Goal: Task Accomplishment & Management: Complete application form

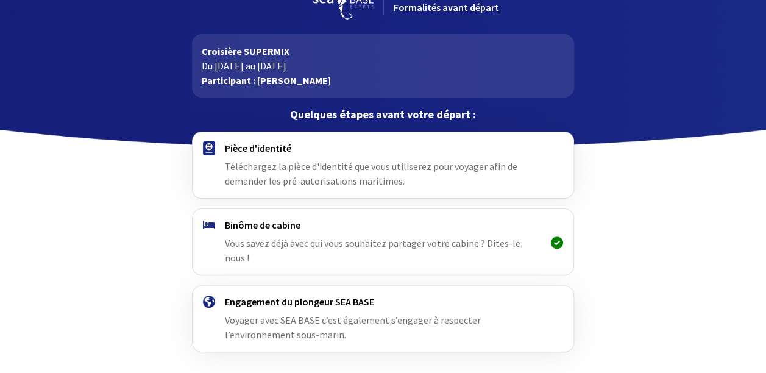
scroll to position [66, 0]
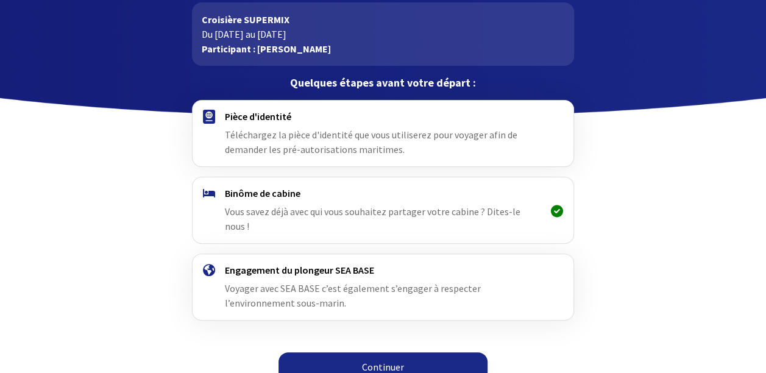
click at [300, 130] on span "Téléchargez la pièce d'identité que vous utiliserez pour voyager afin de demand…" at bounding box center [371, 142] width 292 height 27
click at [556, 211] on icon at bounding box center [557, 211] width 12 height 1
click at [306, 282] on span "Voyager avec SEA BASE c’est également s’engager à respecter l’environnement sou…" at bounding box center [353, 295] width 256 height 27
click at [387, 352] on link "Continuer" at bounding box center [382, 366] width 209 height 29
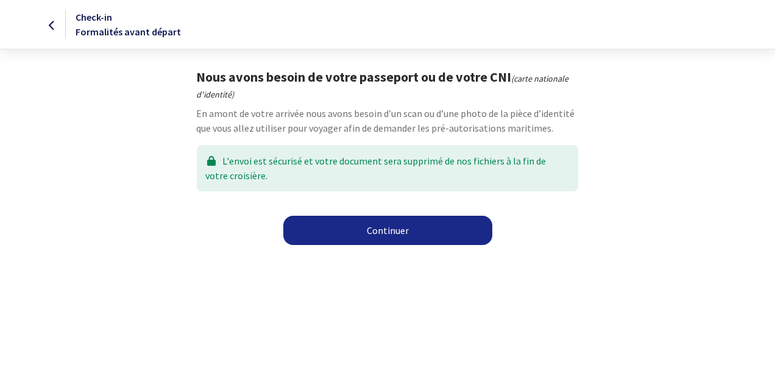
click at [392, 232] on link "Continuer" at bounding box center [387, 230] width 209 height 29
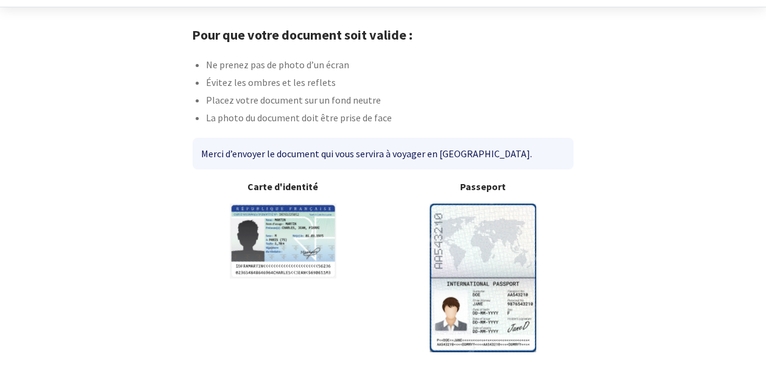
scroll to position [82, 0]
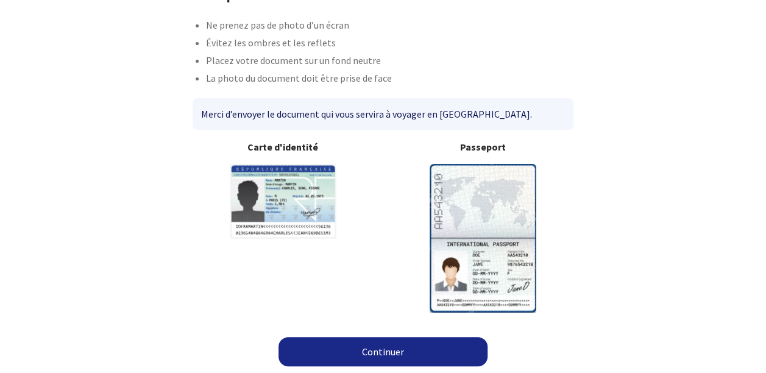
click at [387, 353] on link "Continuer" at bounding box center [382, 351] width 209 height 29
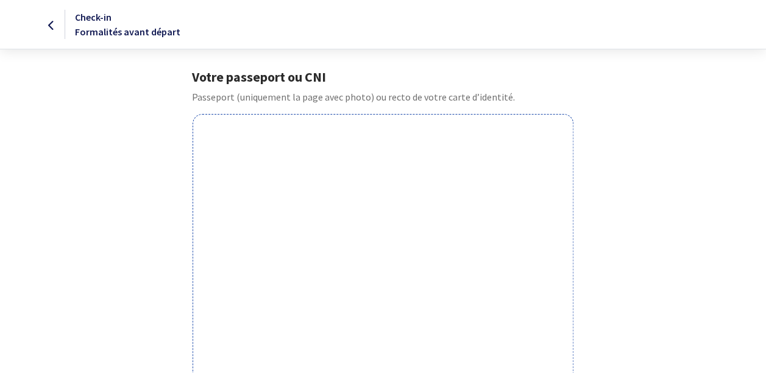
drag, startPoint x: 221, startPoint y: 115, endPoint x: 693, endPoint y: 214, distance: 482.5
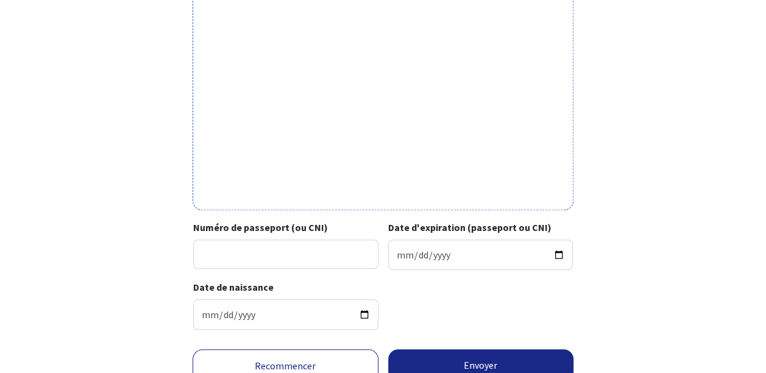
scroll to position [448, 0]
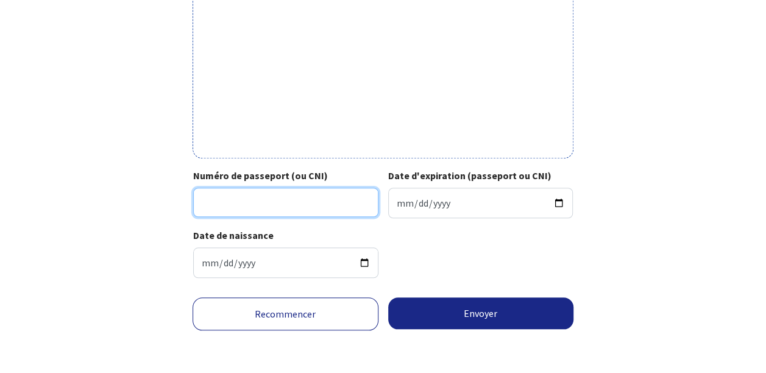
click at [225, 200] on input "Numéro de passeport (ou CNI)" at bounding box center [285, 202] width 185 height 29
click at [284, 207] on input "Numéro de passeport (ou CNI)" at bounding box center [285, 202] width 185 height 29
type input "203C00097"
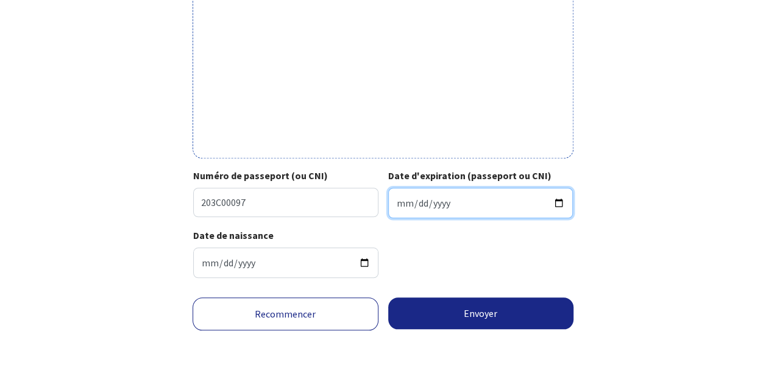
click at [405, 201] on input "Date d'expiration (passeport ou CNI)" at bounding box center [480, 203] width 185 height 30
type input "2030-11-02"
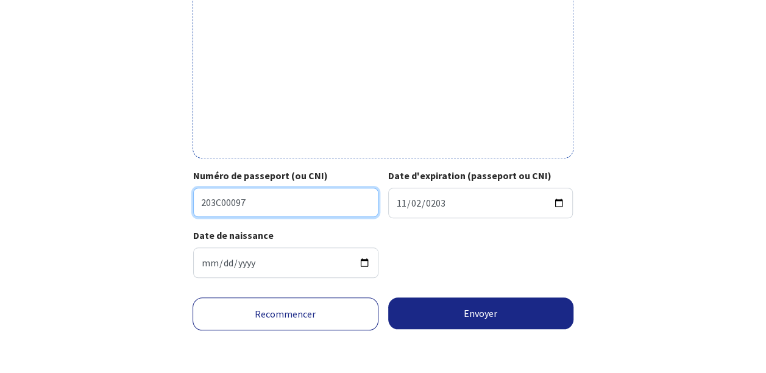
click at [214, 205] on input "203C00097" at bounding box center [285, 202] width 185 height 29
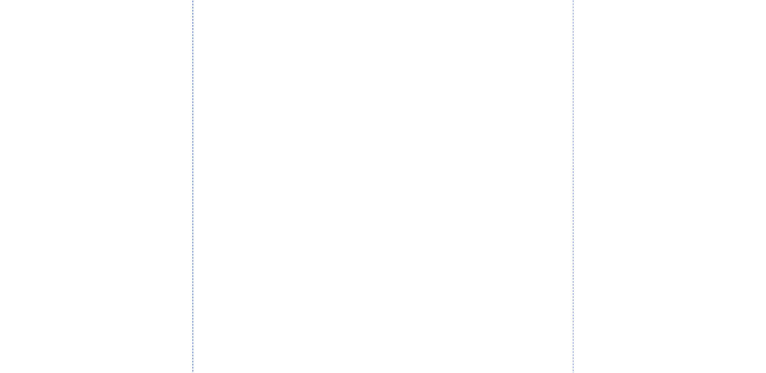
scroll to position [426, 0]
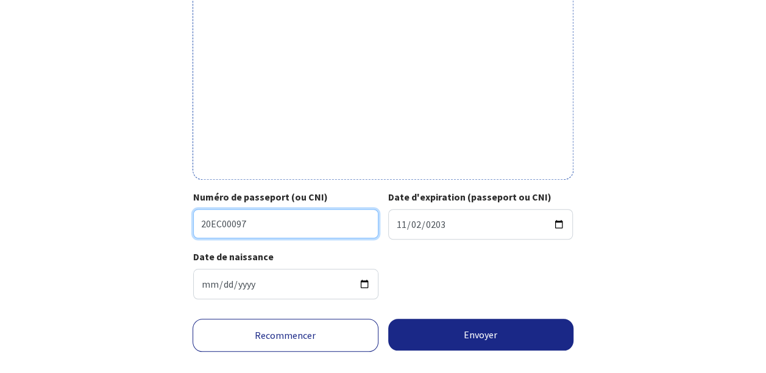
type input "20EC00097"
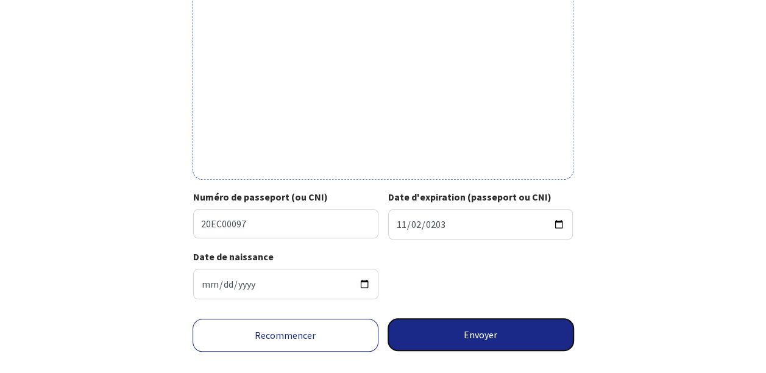
click at [500, 338] on button "Envoyer" at bounding box center [481, 335] width 186 height 32
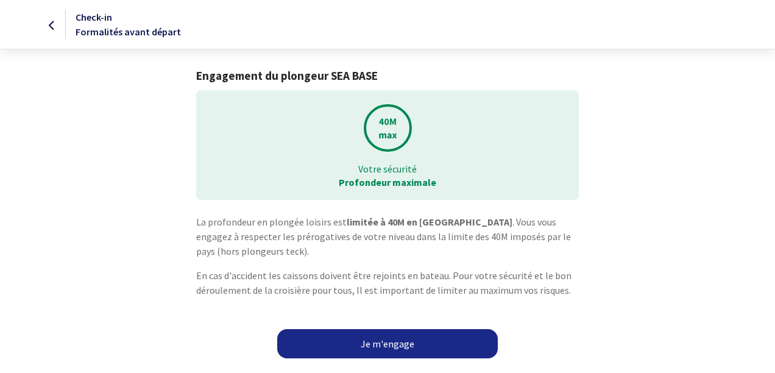
click at [398, 346] on link "Je m'engage" at bounding box center [387, 343] width 221 height 29
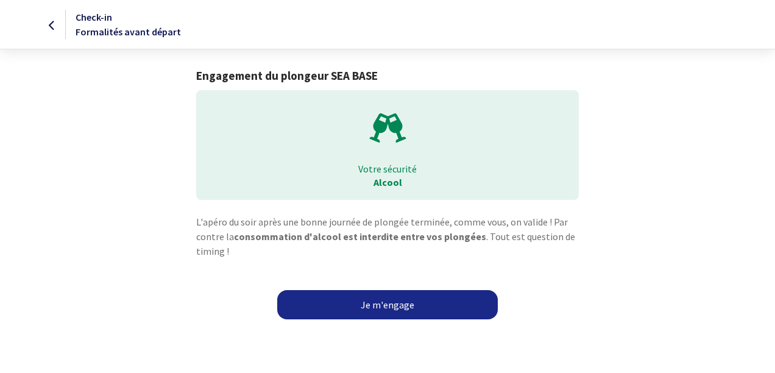
click at [389, 303] on link "Je m'engage" at bounding box center [387, 304] width 221 height 29
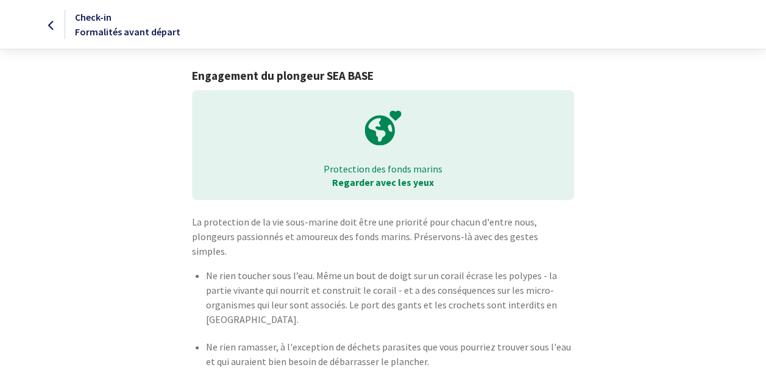
scroll to position [61, 0]
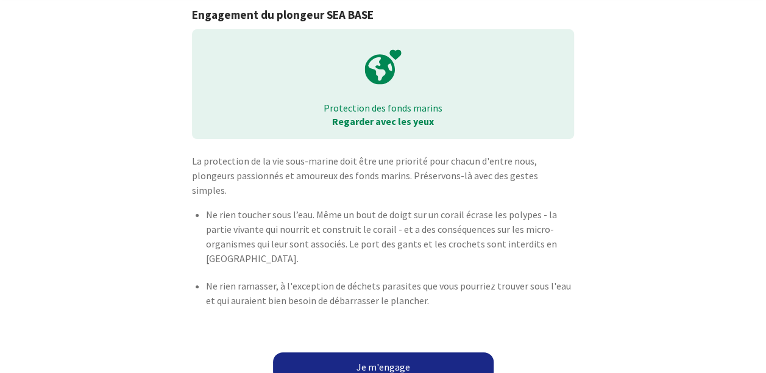
click at [394, 352] on link "Je m'engage" at bounding box center [383, 366] width 221 height 29
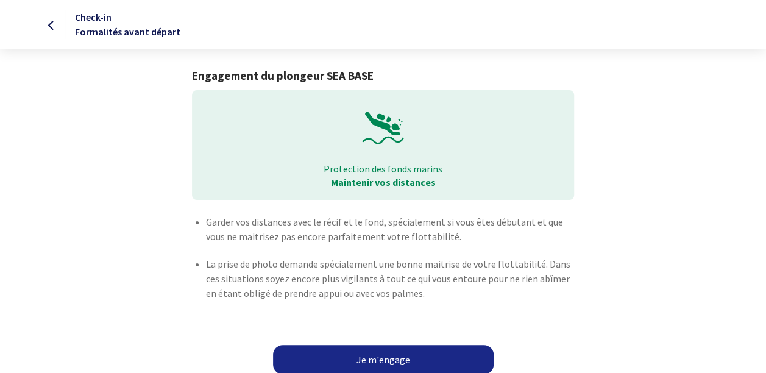
scroll to position [8, 0]
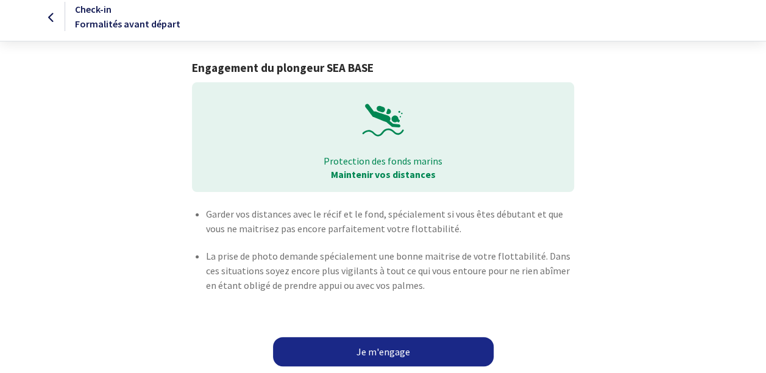
click at [391, 347] on link "Je m'engage" at bounding box center [383, 351] width 221 height 29
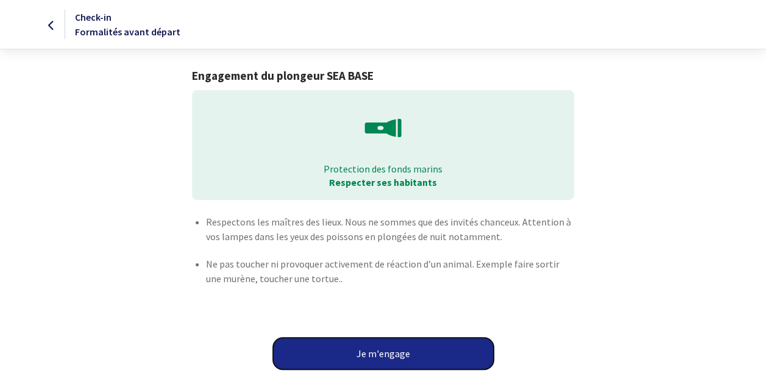
click at [391, 352] on button "Je m'engage" at bounding box center [383, 354] width 221 height 32
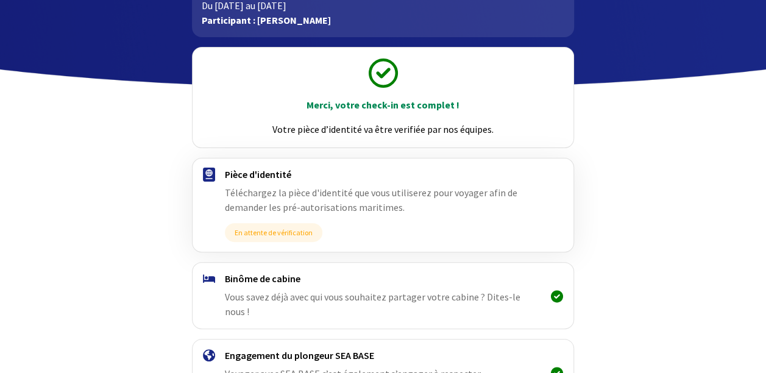
scroll to position [179, 0]
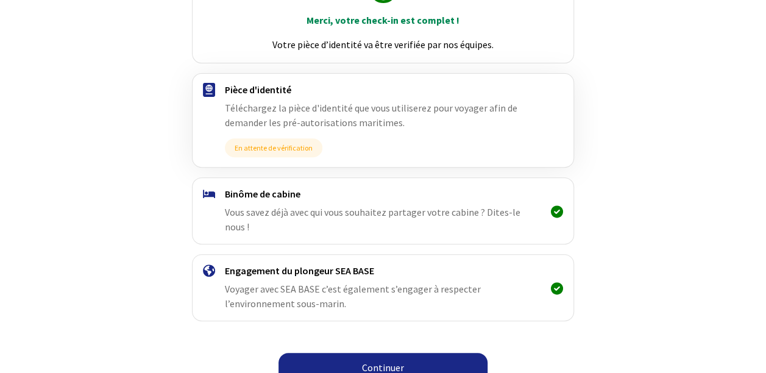
click at [408, 357] on link "Continuer" at bounding box center [382, 367] width 209 height 29
